Goal: Task Accomplishment & Management: Manage account settings

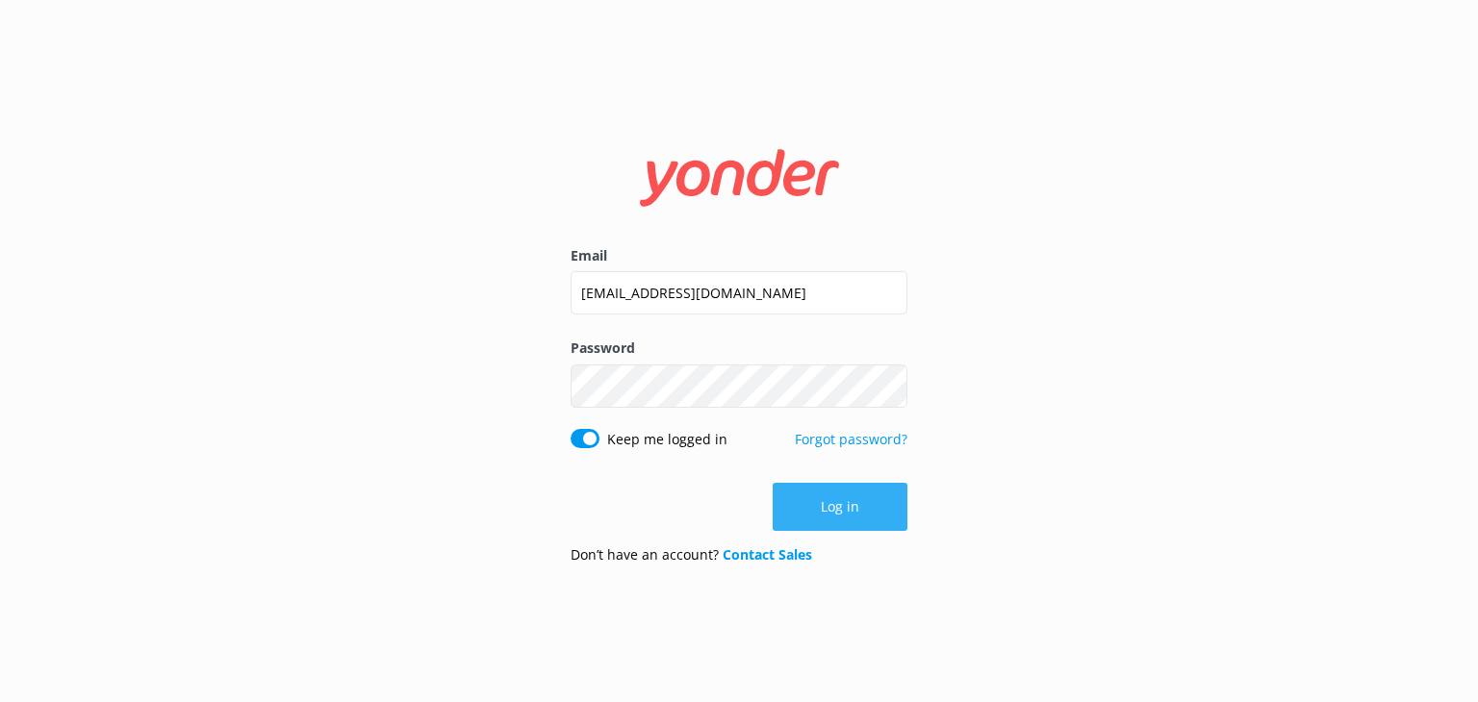
click at [865, 498] on button "Log in" at bounding box center [840, 507] width 135 height 48
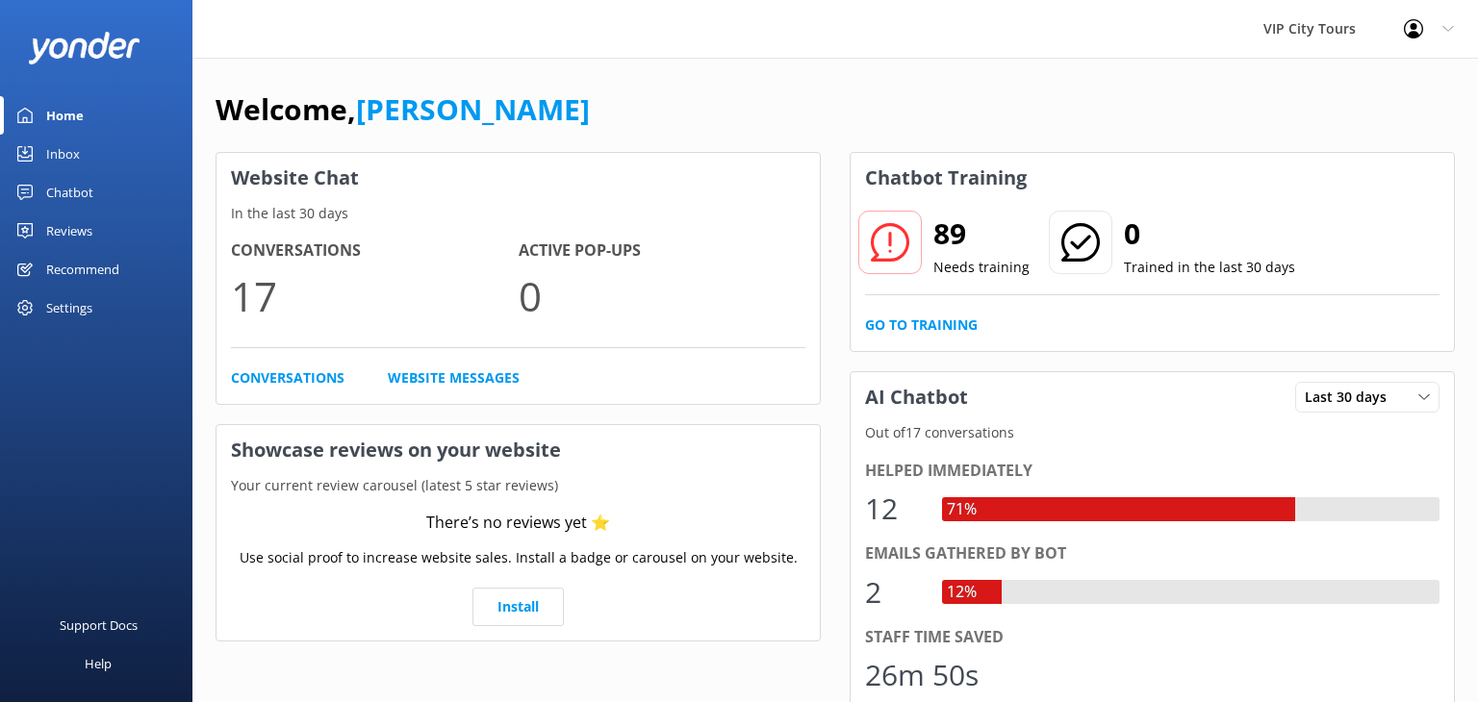
click at [71, 150] on div "Inbox" at bounding box center [63, 154] width 34 height 38
